Goal: Entertainment & Leisure: Consume media (video, audio)

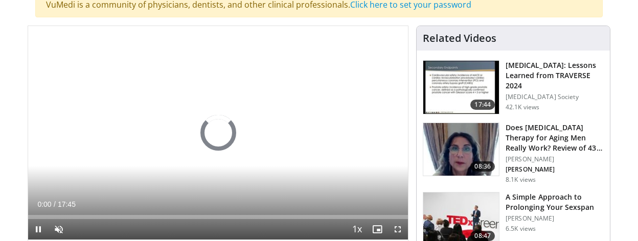
scroll to position [119, 0]
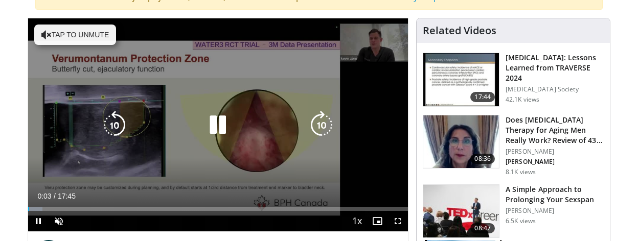
click at [85, 31] on button "Tap to unmute" at bounding box center [75, 35] width 82 height 20
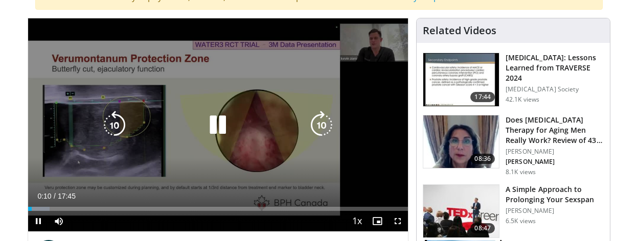
click at [317, 122] on icon "Video Player" at bounding box center [321, 125] width 29 height 29
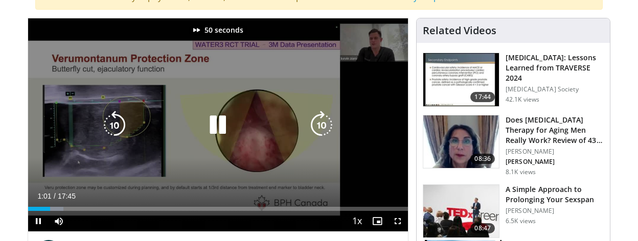
click at [317, 122] on icon "Video Player" at bounding box center [321, 125] width 29 height 29
click at [319, 122] on icon "Video Player" at bounding box center [321, 125] width 29 height 29
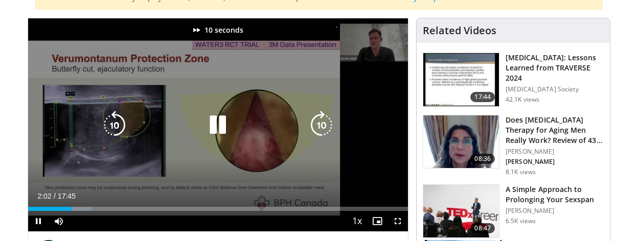
click at [319, 122] on icon "Video Player" at bounding box center [321, 125] width 29 height 29
click at [223, 123] on icon "Video Player" at bounding box center [217, 125] width 29 height 29
click at [228, 117] on icon "Video Player" at bounding box center [217, 125] width 29 height 29
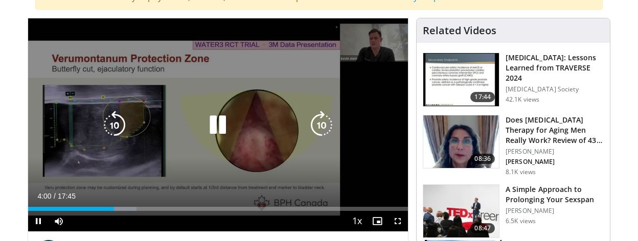
click at [325, 121] on icon "Video Player" at bounding box center [321, 125] width 29 height 29
click at [314, 121] on icon "Video Player" at bounding box center [321, 125] width 29 height 29
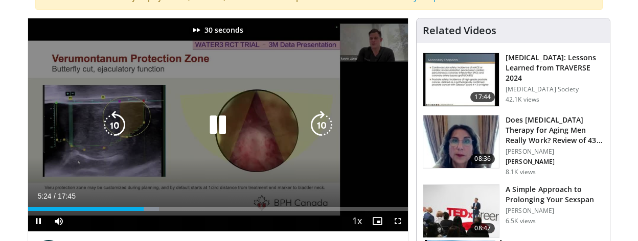
click at [314, 121] on icon "Video Player" at bounding box center [321, 125] width 29 height 29
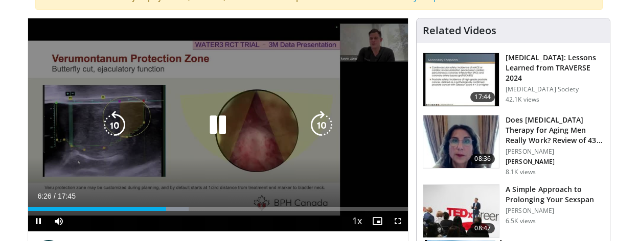
click at [219, 127] on icon "Video Player" at bounding box center [217, 125] width 29 height 29
click at [111, 120] on icon "Video Player" at bounding box center [114, 125] width 29 height 29
click at [215, 124] on icon "Video Player" at bounding box center [217, 125] width 29 height 29
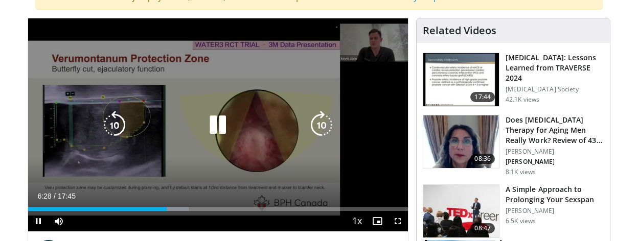
click at [318, 122] on icon "Video Player" at bounding box center [321, 125] width 29 height 29
click at [211, 133] on icon "Video Player" at bounding box center [217, 125] width 29 height 29
click at [220, 111] on icon "Video Player" at bounding box center [217, 125] width 29 height 29
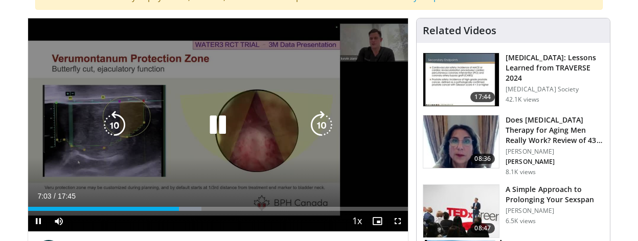
click at [319, 130] on icon "Video Player" at bounding box center [321, 125] width 29 height 29
click at [221, 124] on icon "Video Player" at bounding box center [217, 125] width 29 height 29
click at [215, 126] on icon "Video Player" at bounding box center [217, 125] width 29 height 29
click at [319, 126] on icon "Video Player" at bounding box center [321, 125] width 29 height 29
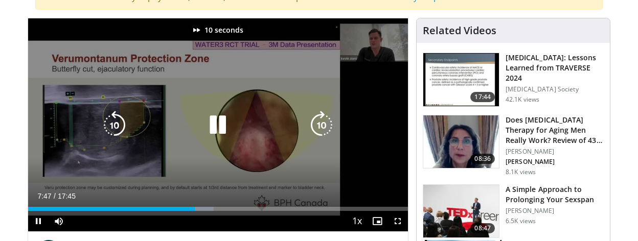
click at [319, 126] on icon "Video Player" at bounding box center [321, 125] width 29 height 29
click at [319, 122] on icon "Video Player" at bounding box center [321, 125] width 29 height 29
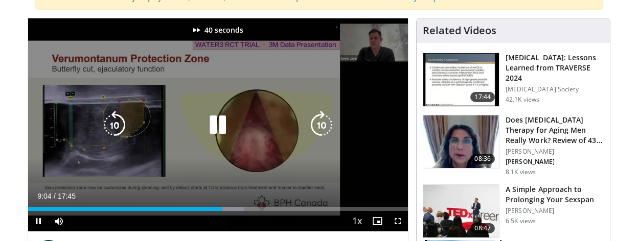
click at [319, 122] on icon "Video Player" at bounding box center [321, 125] width 29 height 29
click at [323, 130] on icon "Video Player" at bounding box center [321, 125] width 29 height 29
click at [321, 119] on icon "Video Player" at bounding box center [321, 125] width 29 height 29
click at [323, 122] on icon "Video Player" at bounding box center [321, 125] width 29 height 29
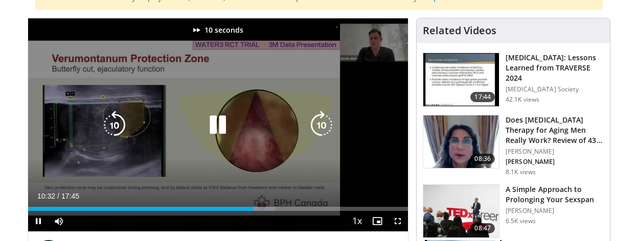
click at [323, 122] on icon "Video Player" at bounding box center [321, 125] width 29 height 29
click at [316, 127] on icon "Video Player" at bounding box center [321, 125] width 29 height 29
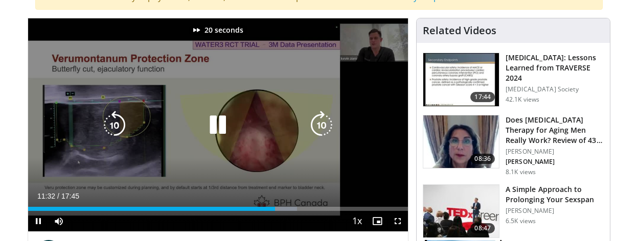
click at [316, 127] on icon "Video Player" at bounding box center [321, 125] width 29 height 29
click at [320, 115] on icon "Video Player" at bounding box center [321, 125] width 29 height 29
click at [313, 121] on icon "Video Player" at bounding box center [321, 125] width 29 height 29
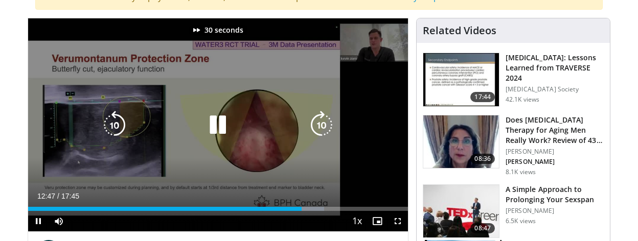
click at [313, 121] on icon "Video Player" at bounding box center [321, 125] width 29 height 29
click at [328, 111] on icon "Video Player" at bounding box center [321, 125] width 29 height 29
click at [325, 118] on icon "Video Player" at bounding box center [321, 125] width 29 height 29
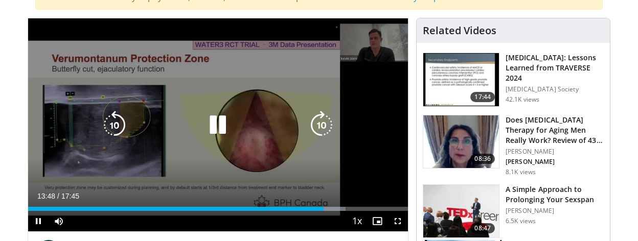
click at [318, 119] on icon "Video Player" at bounding box center [321, 125] width 29 height 29
click at [321, 120] on icon "Video Player" at bounding box center [321, 125] width 29 height 29
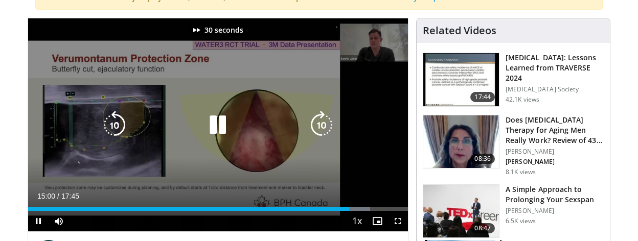
click at [321, 120] on icon "Video Player" at bounding box center [321, 125] width 29 height 29
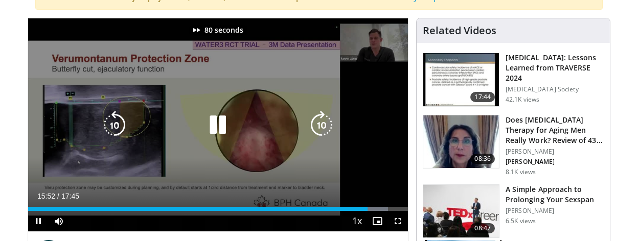
click at [321, 120] on icon "Video Player" at bounding box center [321, 125] width 29 height 29
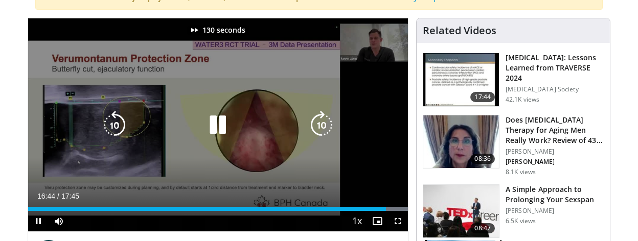
click at [216, 120] on icon "Video Player" at bounding box center [217, 125] width 29 height 29
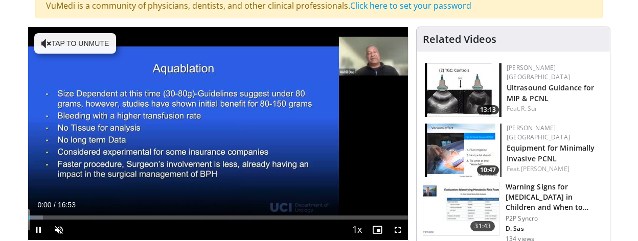
scroll to position [112, 0]
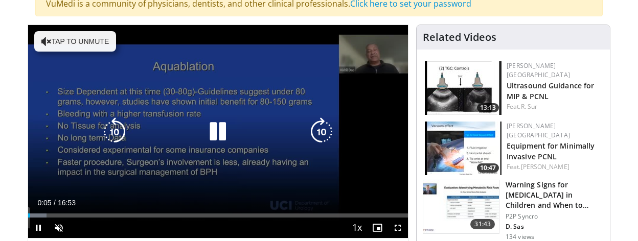
click at [90, 41] on button "Tap to unmute" at bounding box center [75, 41] width 82 height 20
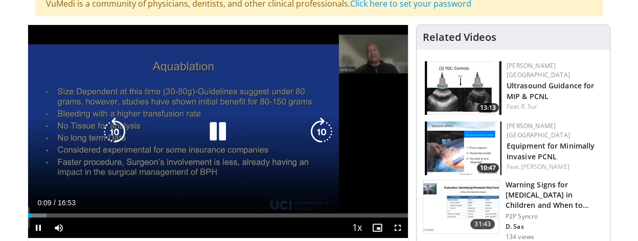
click at [324, 132] on icon "Video Player" at bounding box center [321, 132] width 29 height 29
click at [313, 127] on icon "Video Player" at bounding box center [321, 132] width 29 height 29
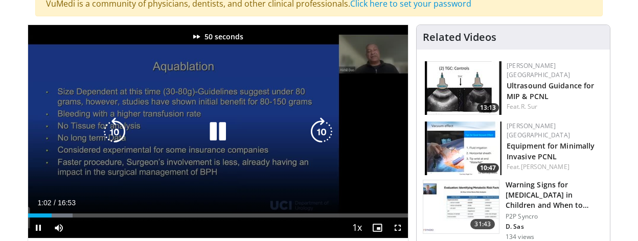
click at [316, 127] on icon "Video Player" at bounding box center [321, 132] width 29 height 29
click at [324, 127] on icon "Video Player" at bounding box center [321, 132] width 29 height 29
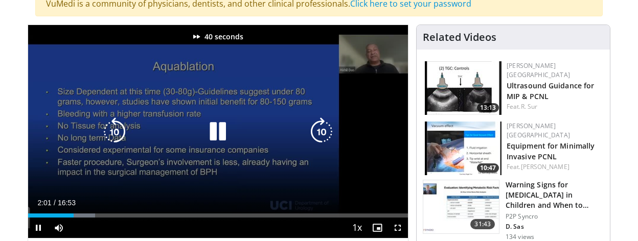
click at [324, 127] on icon "Video Player" at bounding box center [321, 132] width 29 height 29
click at [322, 132] on icon "Video Player" at bounding box center [321, 132] width 29 height 29
click at [324, 128] on icon "Video Player" at bounding box center [321, 132] width 29 height 29
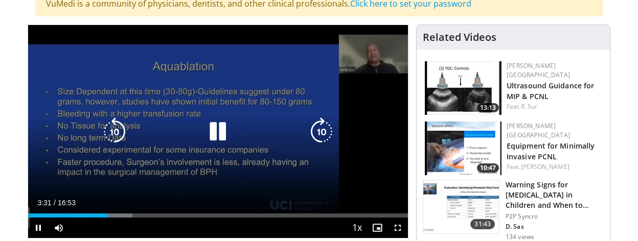
click at [323, 125] on icon "Video Player" at bounding box center [321, 132] width 29 height 29
click at [326, 125] on icon "Video Player" at bounding box center [321, 132] width 29 height 29
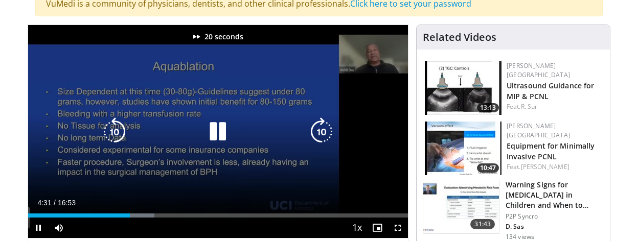
click at [326, 125] on icon "Video Player" at bounding box center [321, 132] width 29 height 29
click at [324, 130] on icon "Video Player" at bounding box center [321, 132] width 29 height 29
click at [328, 128] on icon "Video Player" at bounding box center [321, 132] width 29 height 29
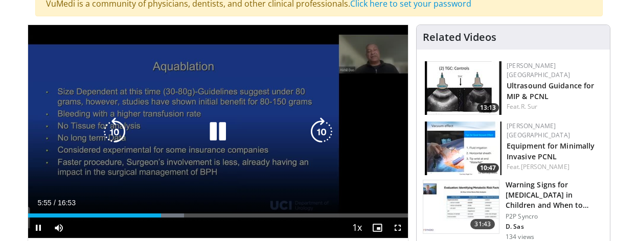
click at [323, 132] on icon "Video Player" at bounding box center [321, 132] width 29 height 29
click at [331, 135] on icon "Video Player" at bounding box center [321, 132] width 29 height 29
click at [328, 131] on icon "Video Player" at bounding box center [321, 132] width 29 height 29
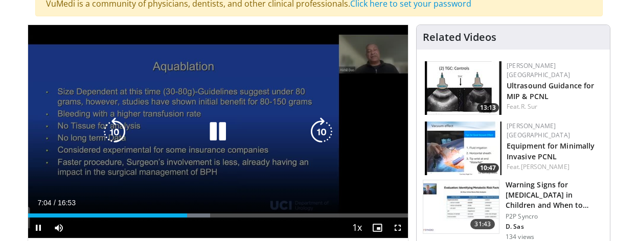
click at [221, 137] on icon "Video Player" at bounding box center [217, 132] width 29 height 29
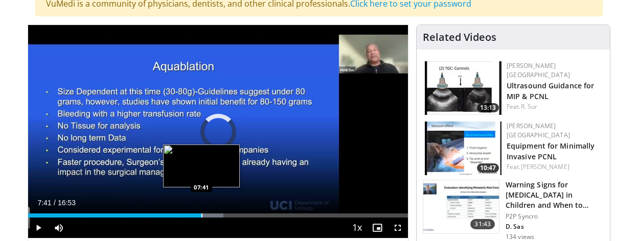
drag, startPoint x: 190, startPoint y: 215, endPoint x: 201, endPoint y: 216, distance: 11.8
click at [201, 216] on div "Progress Bar" at bounding box center [201, 216] width 1 height 4
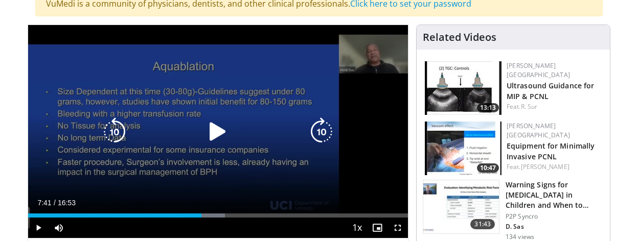
click at [110, 130] on icon "Video Player" at bounding box center [114, 132] width 29 height 29
click at [318, 134] on icon "Video Player" at bounding box center [321, 132] width 29 height 29
click at [324, 120] on icon "Video Player" at bounding box center [321, 132] width 29 height 29
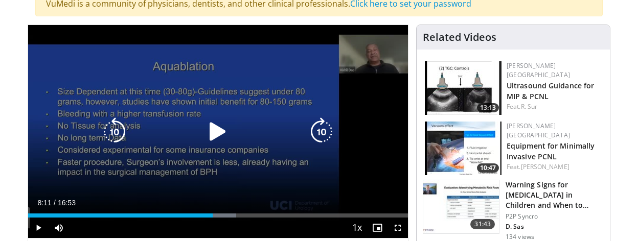
click at [318, 125] on icon "Video Player" at bounding box center [321, 132] width 29 height 29
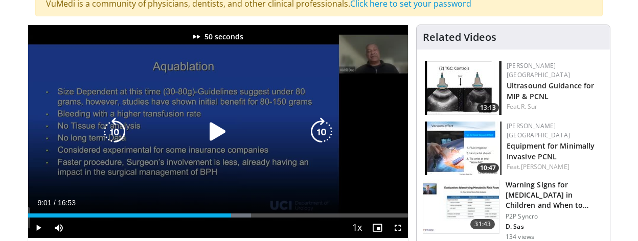
click at [318, 125] on icon "Video Player" at bounding box center [321, 132] width 29 height 29
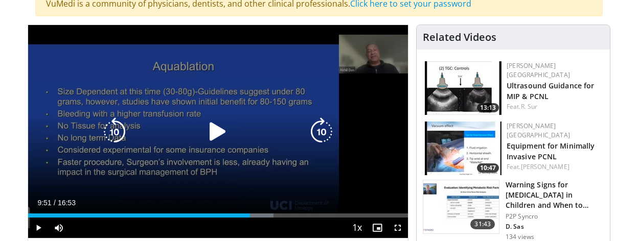
click at [319, 126] on icon "Video Player" at bounding box center [321, 132] width 29 height 29
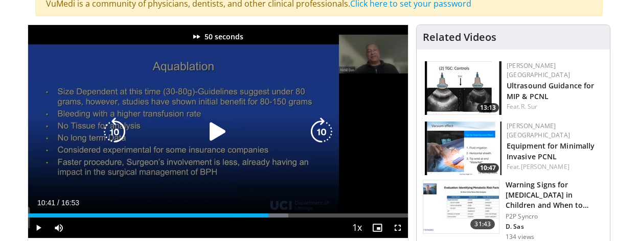
click at [319, 126] on icon "Video Player" at bounding box center [321, 132] width 29 height 29
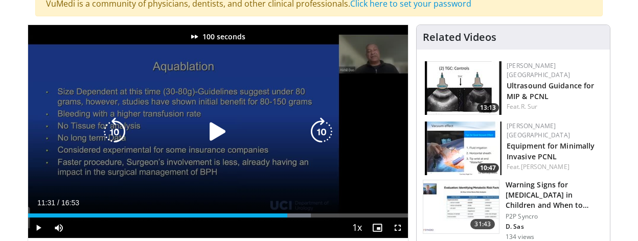
click at [319, 126] on icon "Video Player" at bounding box center [321, 132] width 29 height 29
click at [318, 128] on icon "Video Player" at bounding box center [321, 132] width 29 height 29
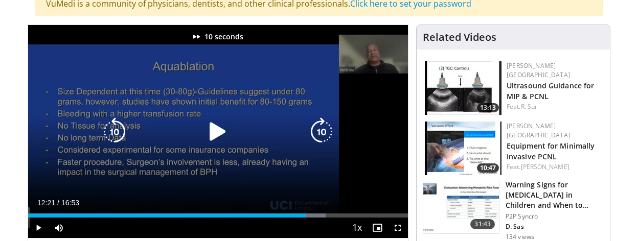
click at [318, 128] on icon "Video Player" at bounding box center [321, 132] width 29 height 29
click at [319, 123] on icon "Video Player" at bounding box center [321, 132] width 29 height 29
click at [323, 133] on icon "Video Player" at bounding box center [321, 132] width 29 height 29
click at [317, 133] on icon "Video Player" at bounding box center [321, 132] width 29 height 29
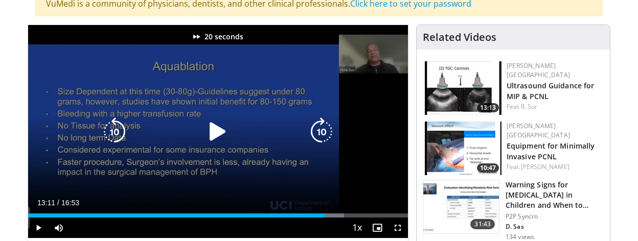
click at [317, 133] on icon "Video Player" at bounding box center [321, 132] width 29 height 29
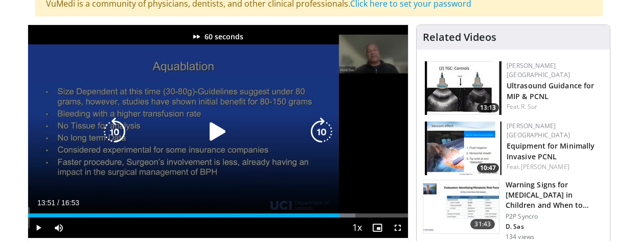
click at [317, 133] on icon "Video Player" at bounding box center [321, 132] width 29 height 29
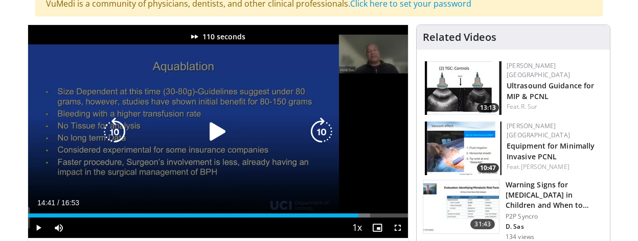
click at [317, 133] on icon "Video Player" at bounding box center [321, 132] width 29 height 29
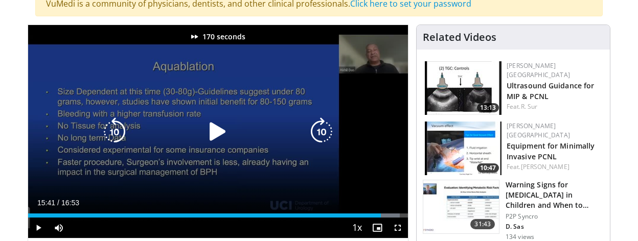
click at [317, 133] on icon "Video Player" at bounding box center [321, 132] width 29 height 29
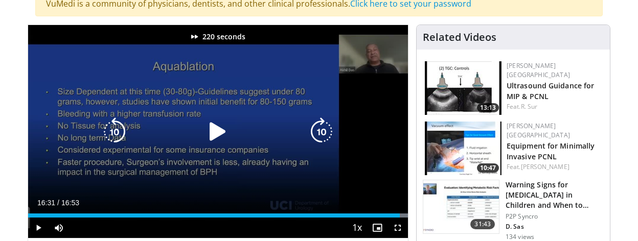
click at [317, 133] on icon "Video Player" at bounding box center [321, 132] width 29 height 29
click at [114, 130] on icon "Video Player" at bounding box center [114, 132] width 29 height 29
click at [317, 133] on icon "Video Player" at bounding box center [321, 132] width 29 height 29
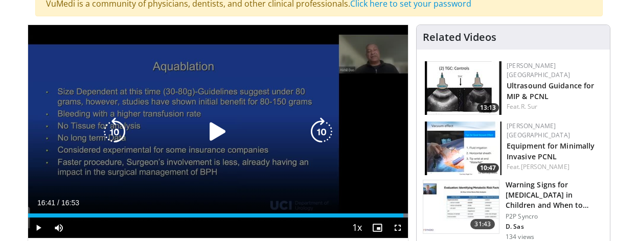
click at [107, 130] on icon "Video Player" at bounding box center [114, 132] width 29 height 29
